Goal: Task Accomplishment & Management: Manage account settings

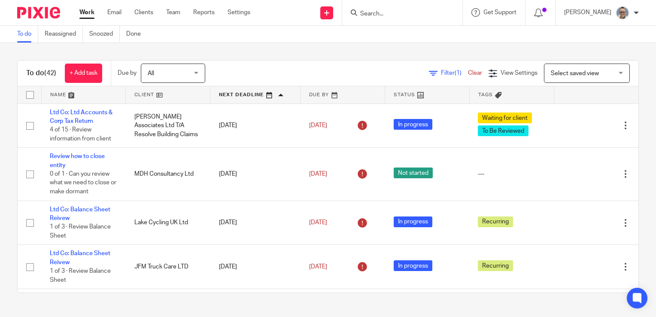
scroll to position [686, 0]
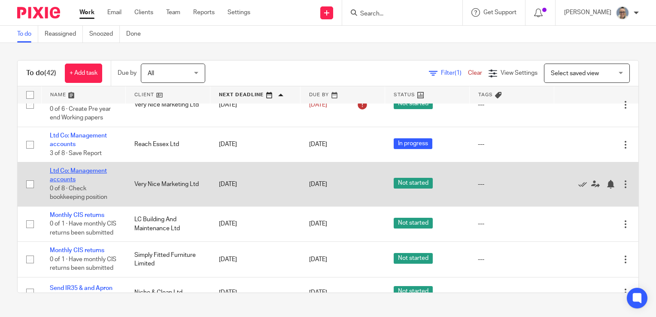
click at [88, 174] on link "Ltd Co: Management accounts" at bounding box center [78, 175] width 57 height 15
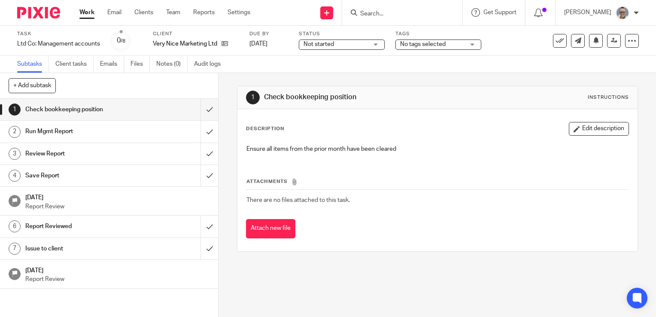
click at [376, 49] on div "Not started Not started" at bounding box center [342, 44] width 86 height 10
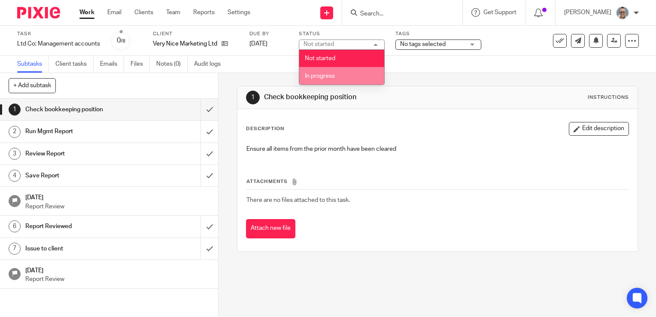
click at [356, 75] on li "In progress" at bounding box center [341, 76] width 85 height 18
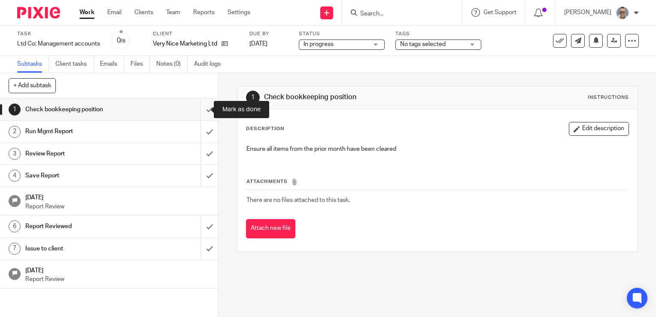
click at [199, 109] on input "submit" at bounding box center [109, 109] width 218 height 21
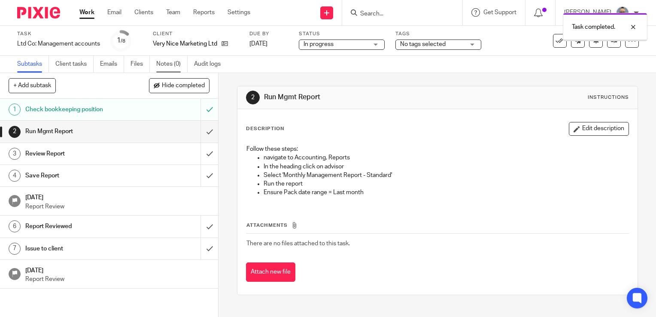
click at [161, 61] on link "Notes (0)" at bounding box center [171, 64] width 31 height 17
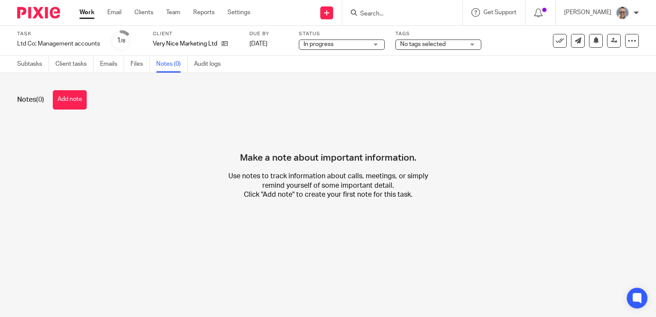
click at [92, 99] on div "Notes (0) Add note" at bounding box center [327, 99] width 621 height 19
click at [78, 102] on button "Add note" at bounding box center [70, 99] width 34 height 19
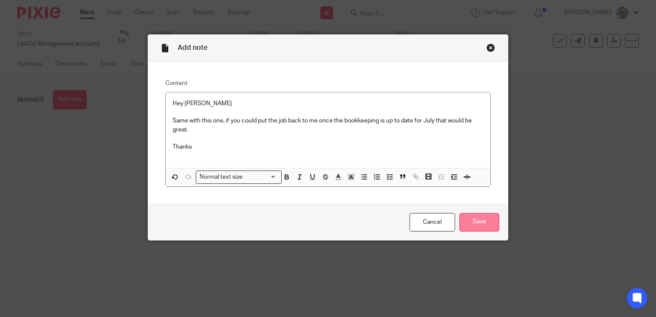
click at [488, 220] on input "Save" at bounding box center [479, 222] width 40 height 18
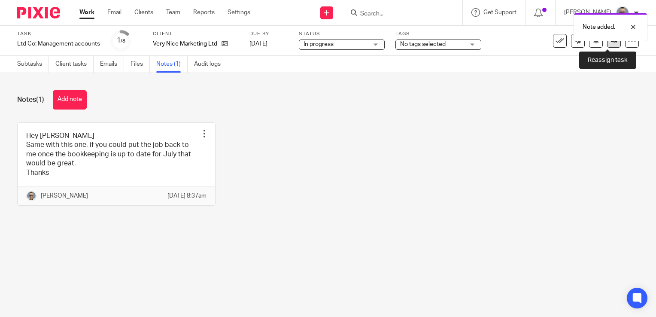
click at [607, 42] on link at bounding box center [614, 41] width 14 height 14
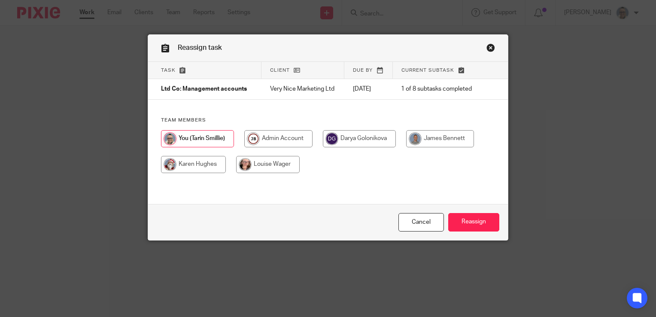
click at [271, 163] on input "radio" at bounding box center [267, 164] width 63 height 17
radio input "true"
click at [482, 226] on input "Reassign" at bounding box center [473, 222] width 51 height 18
